Goal: Task Accomplishment & Management: Complete application form

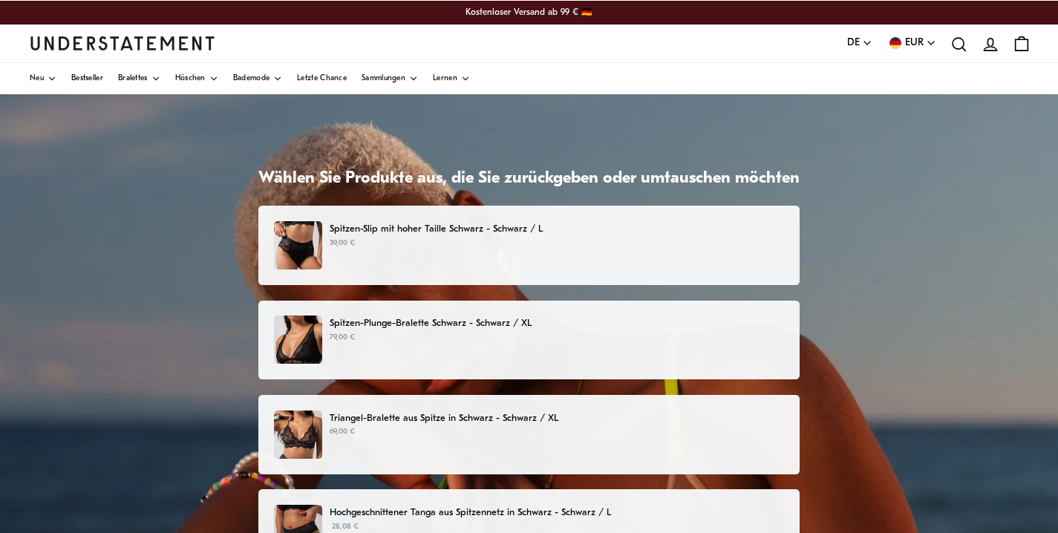
scroll to position [210, 0]
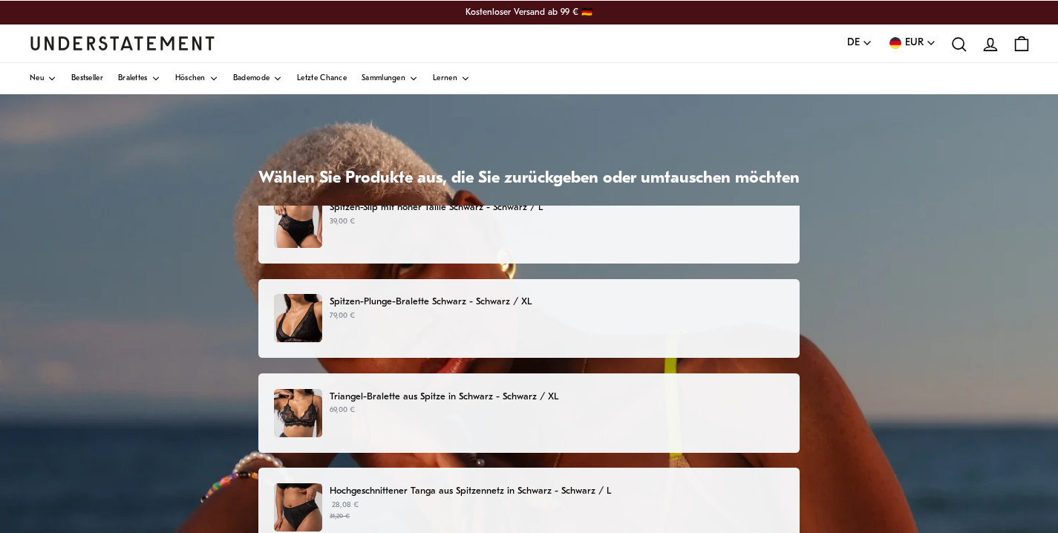
click at [541, 419] on div "Triangel-Bralette aus Spitze in Schwarz - Schwarz / XL 69,00 €" at bounding box center [529, 413] width 510 height 48
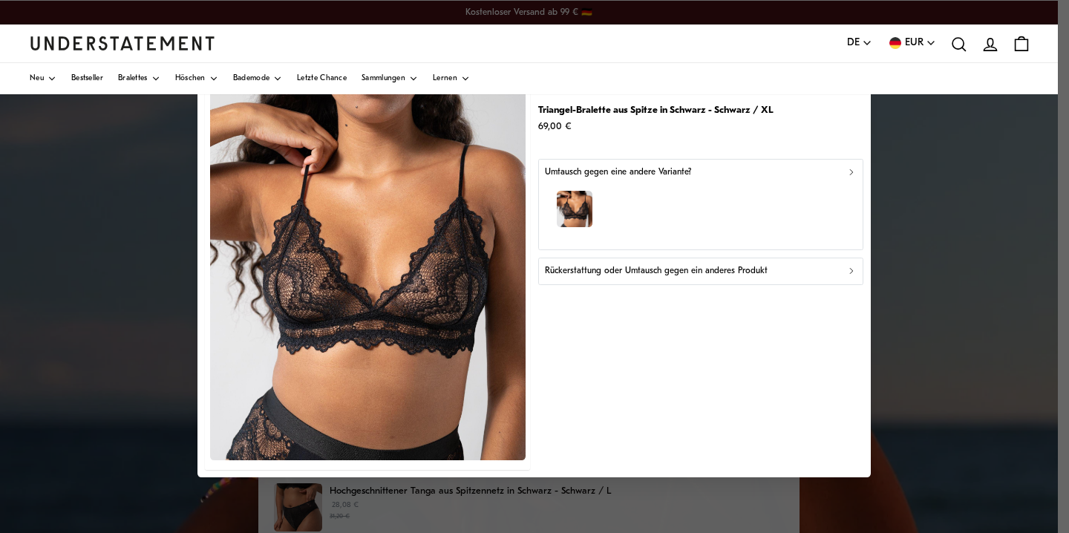
click at [856, 271] on icon "button" at bounding box center [852, 272] width 10 height 10
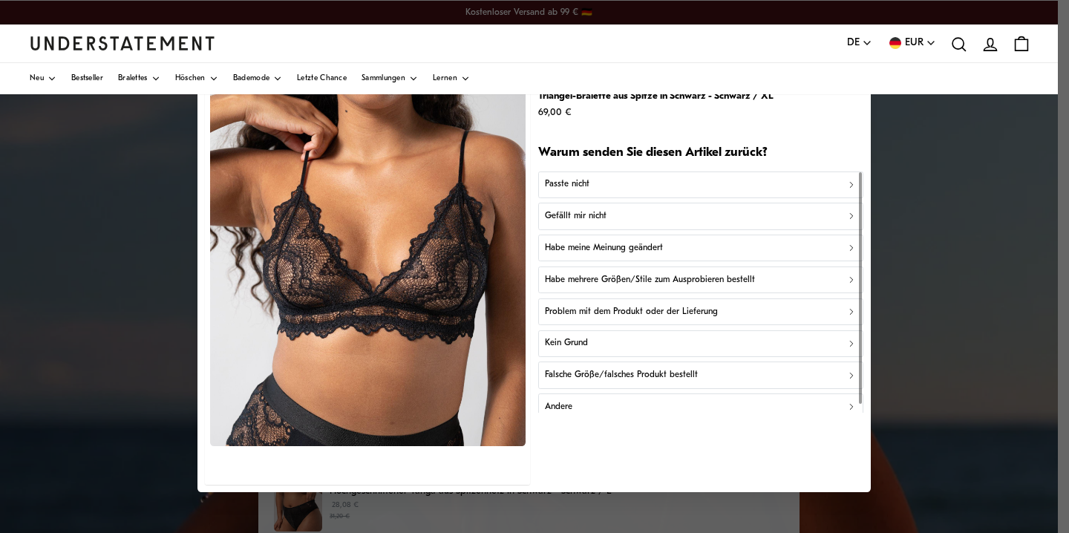
click at [789, 351] on button "Kein Grund" at bounding box center [700, 343] width 325 height 27
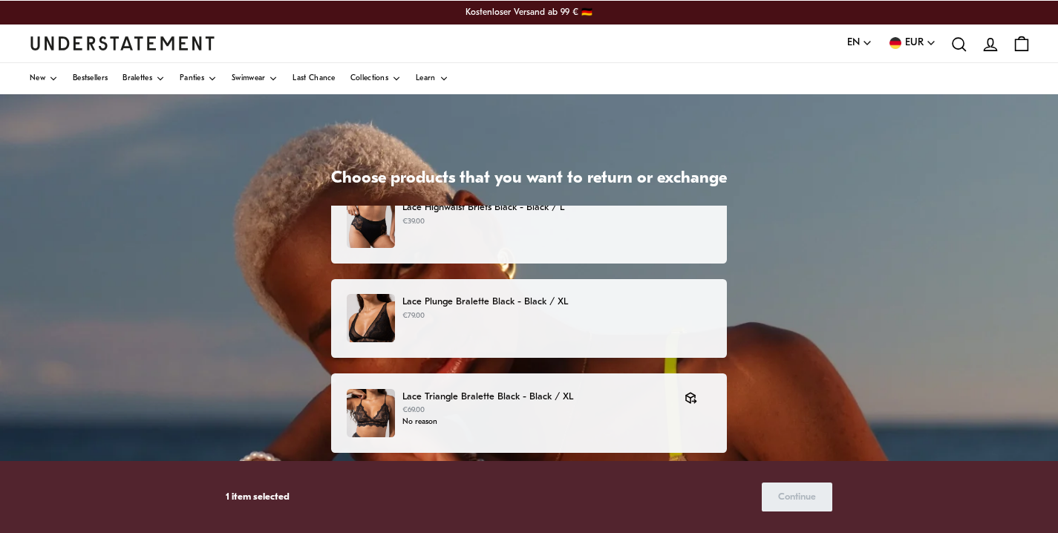
click at [636, 318] on p "€79.00" at bounding box center [557, 316] width 309 height 12
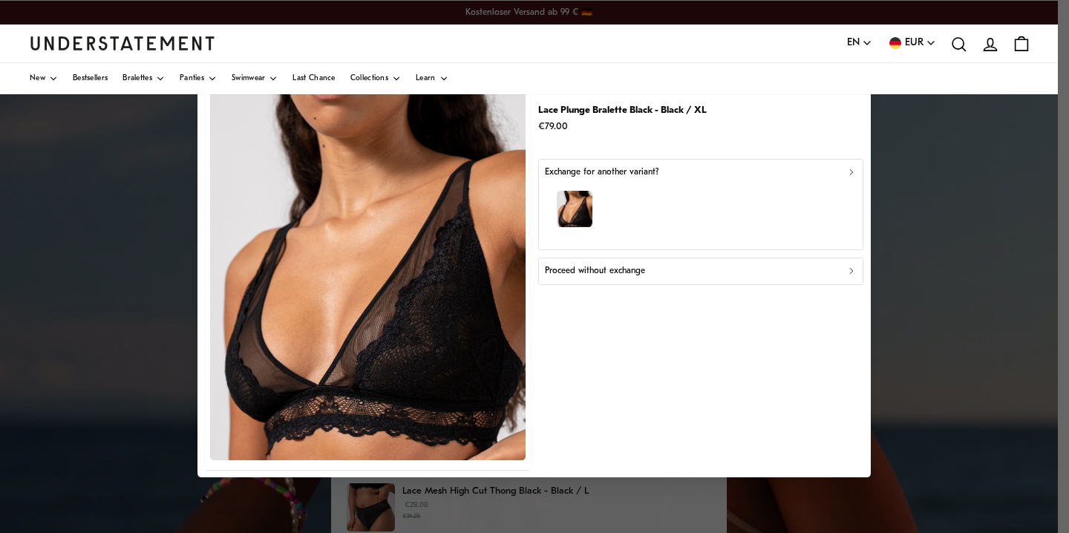
click at [855, 275] on icon "button" at bounding box center [852, 272] width 10 height 10
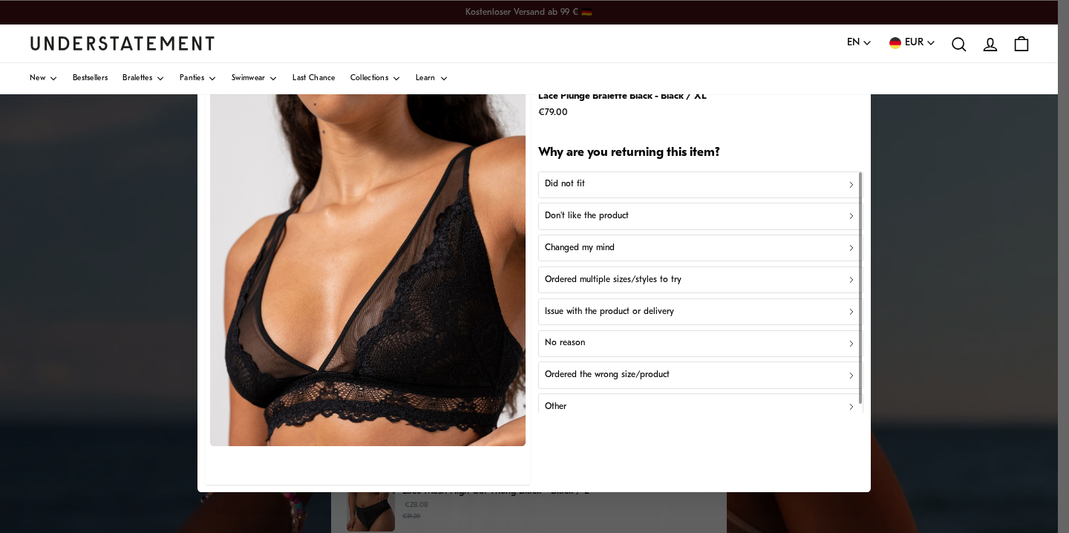
click at [599, 343] on div "No reason" at bounding box center [701, 343] width 312 height 14
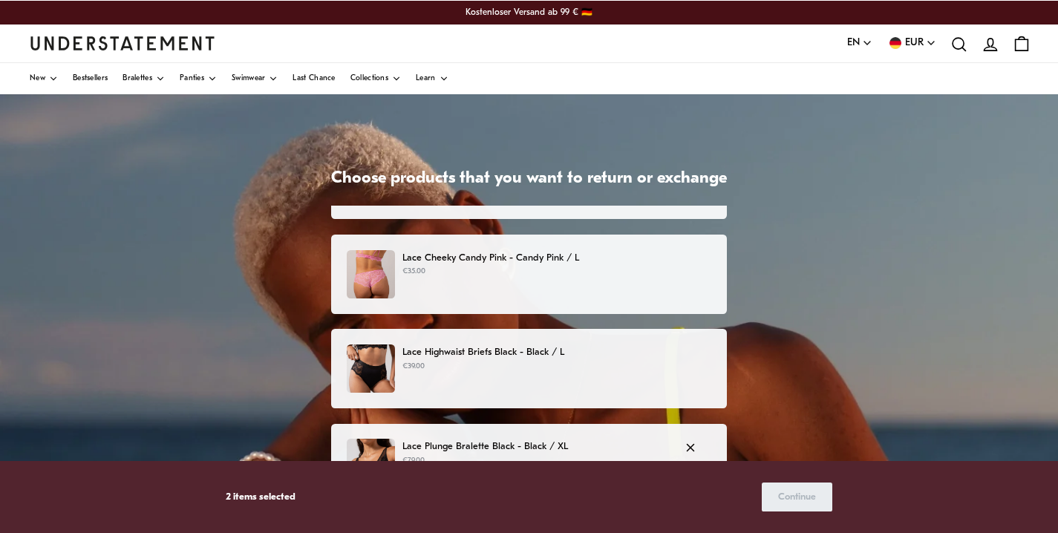
scroll to position [50, 0]
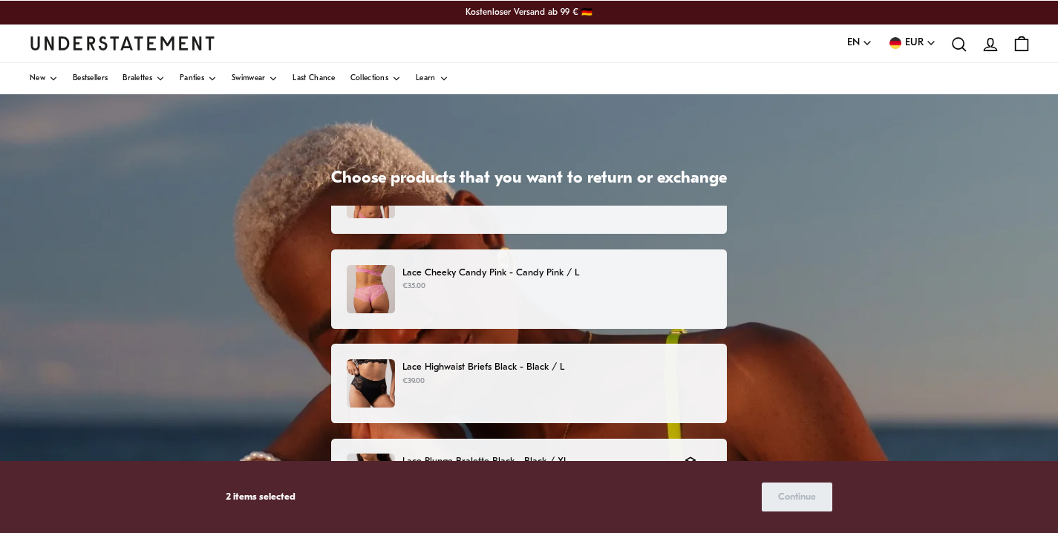
click at [602, 382] on p "€39.00" at bounding box center [557, 382] width 309 height 12
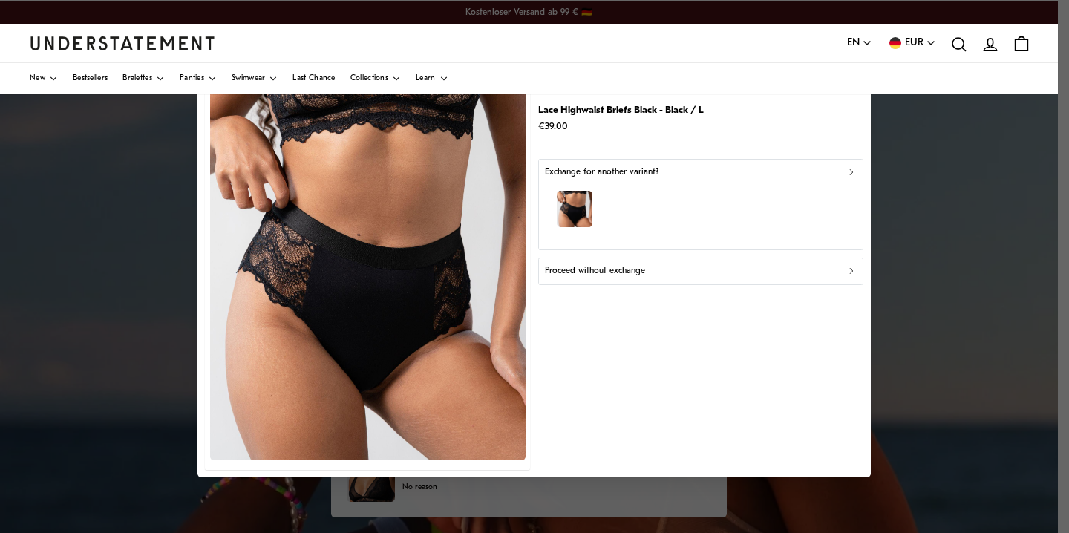
click at [849, 265] on div "Proceed without exchange" at bounding box center [701, 272] width 312 height 14
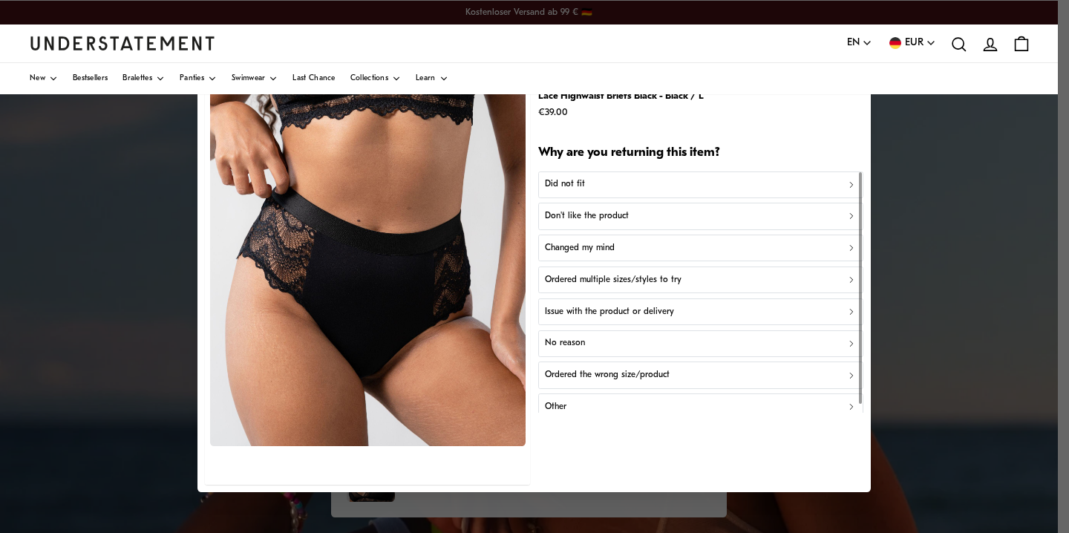
click at [647, 351] on div "No reason" at bounding box center [701, 343] width 312 height 14
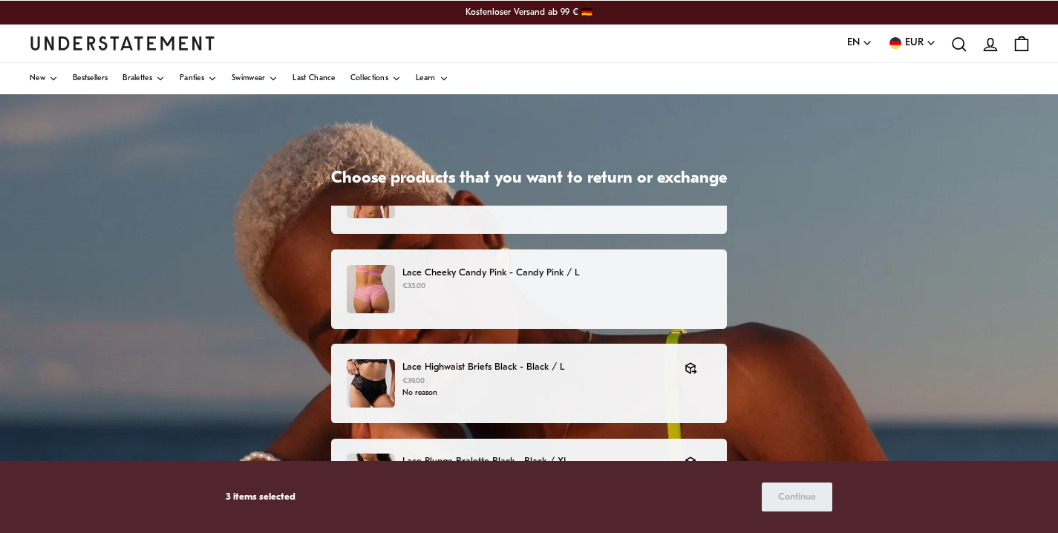
click at [637, 272] on p "Lace Cheeky Candy Pink - Candy Pink / L" at bounding box center [557, 273] width 309 height 16
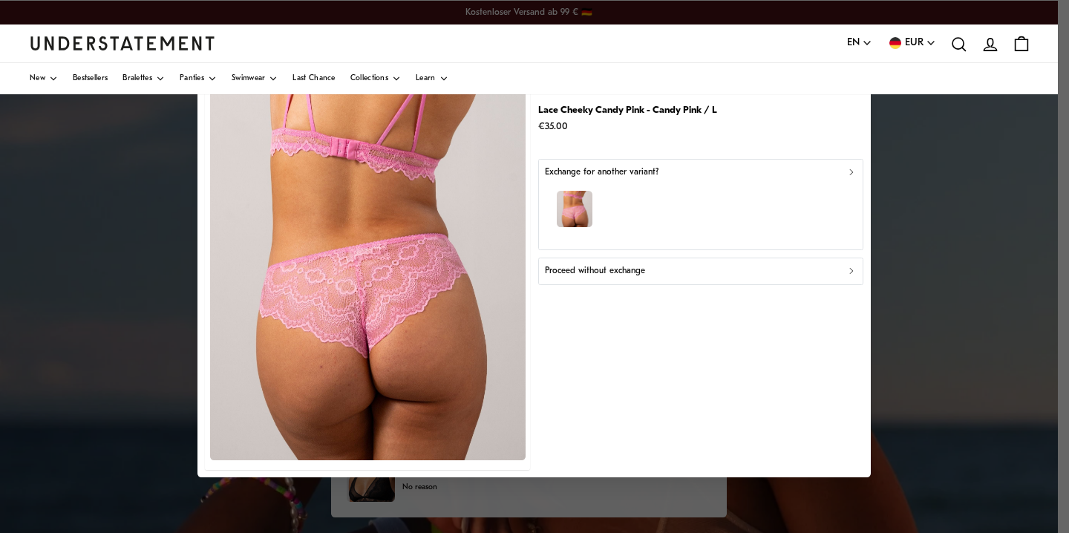
click at [854, 270] on icon "button" at bounding box center [852, 272] width 10 height 10
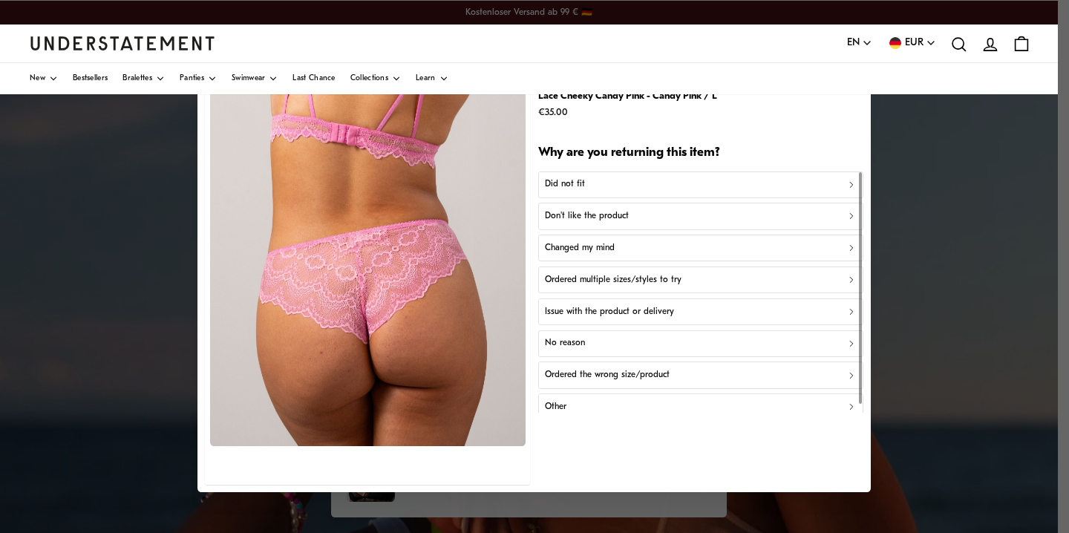
click at [684, 347] on div "No reason" at bounding box center [701, 343] width 312 height 14
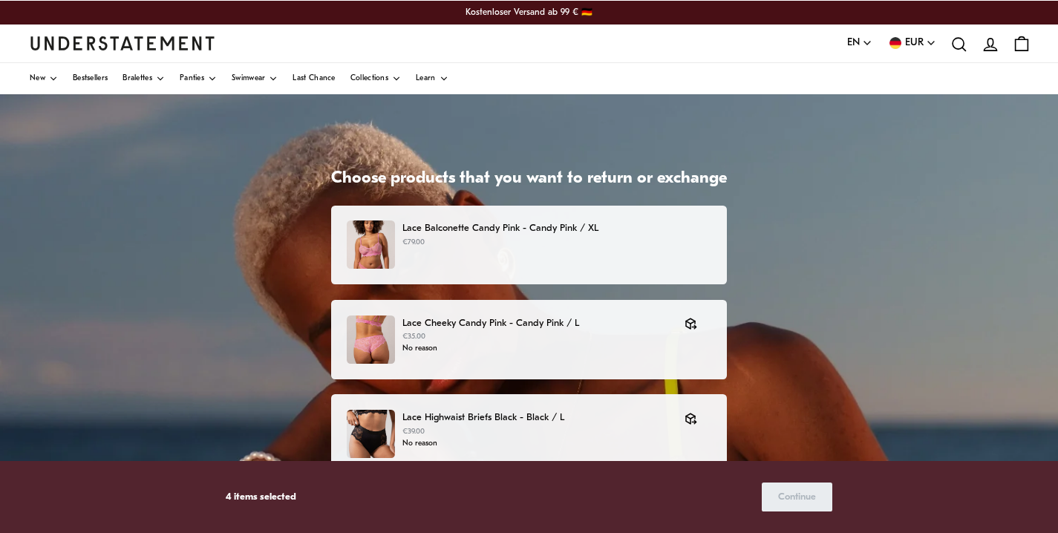
click at [656, 244] on p "€79.00" at bounding box center [557, 243] width 309 height 12
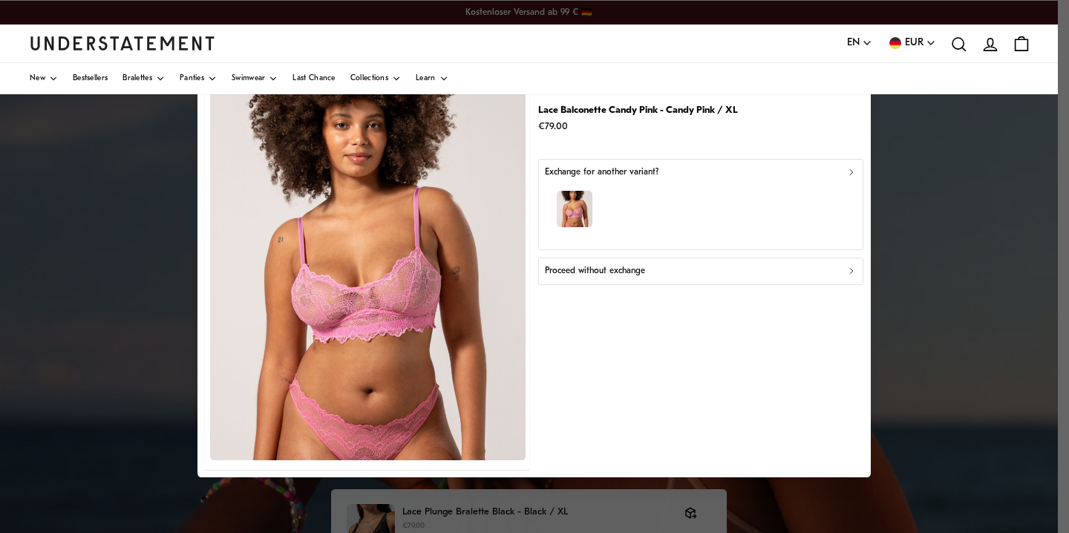
click at [852, 275] on icon "button" at bounding box center [852, 272] width 10 height 10
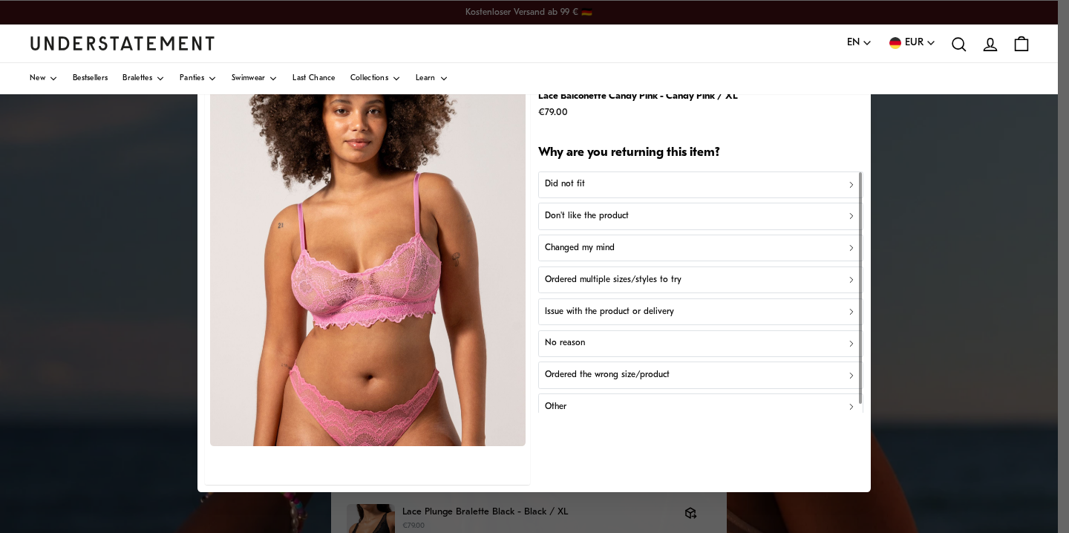
click at [696, 343] on div "No reason" at bounding box center [701, 343] width 312 height 14
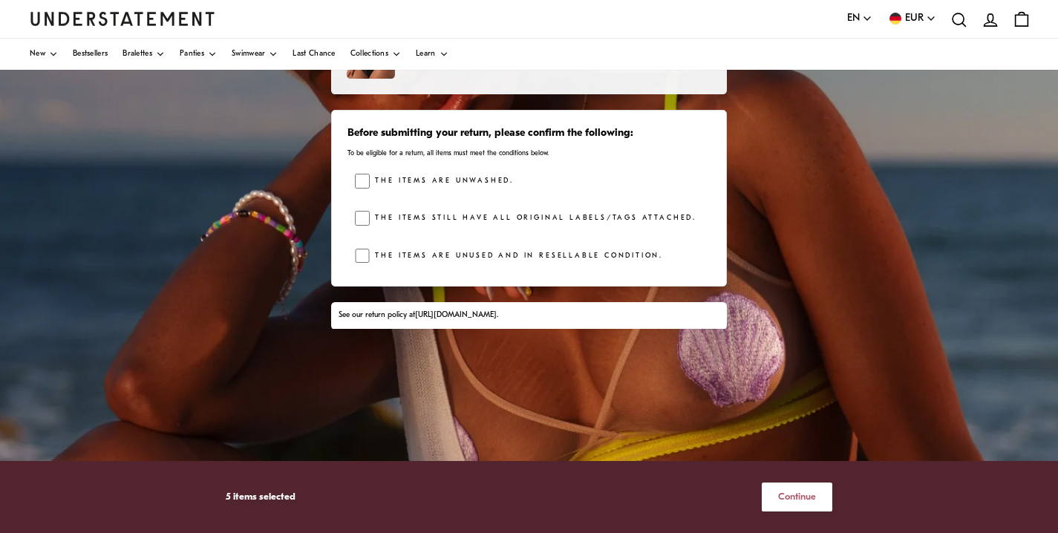
scroll to position [304, 0]
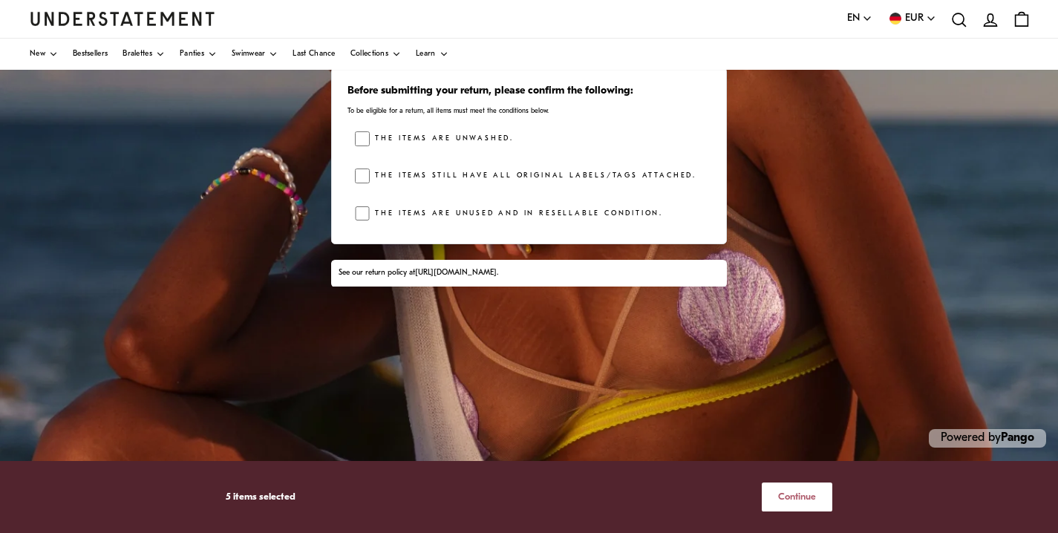
click at [431, 275] on link "[URL][DOMAIN_NAME]" at bounding box center [456, 273] width 82 height 8
